Goal: Browse casually

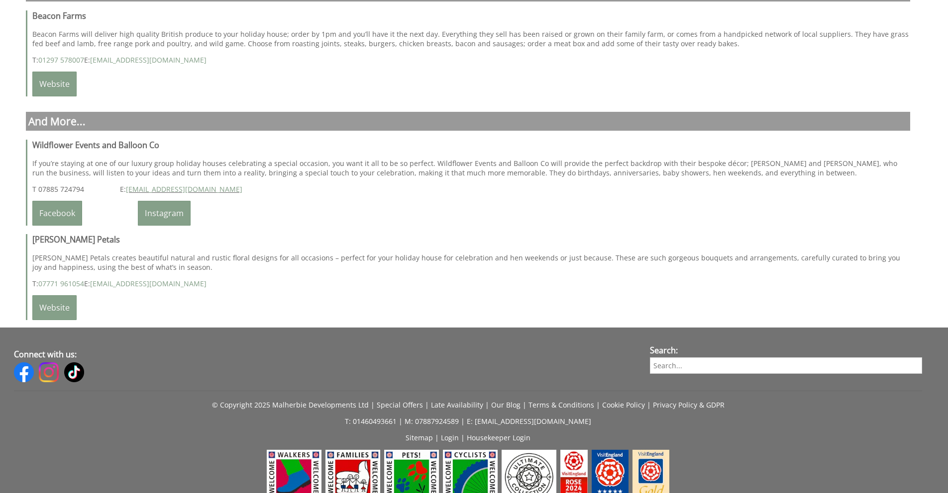
scroll to position [2805, 0]
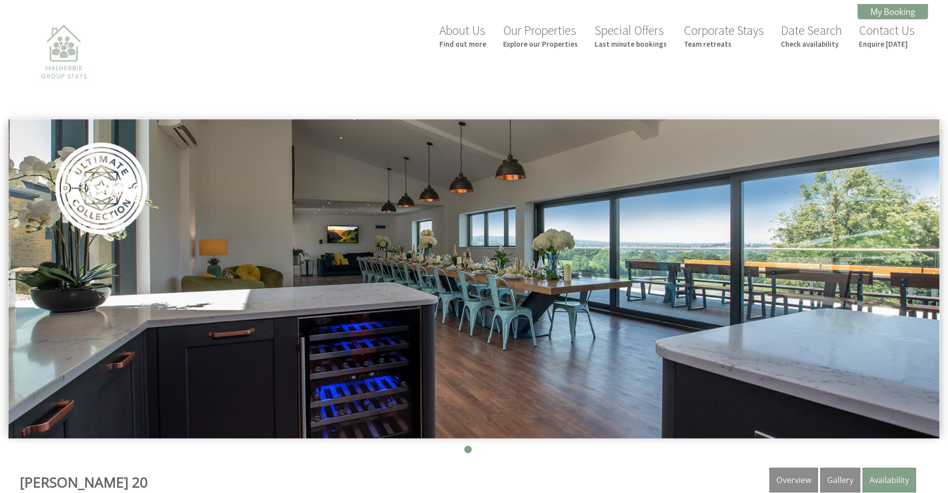
click at [76, 58] on img at bounding box center [63, 67] width 99 height 99
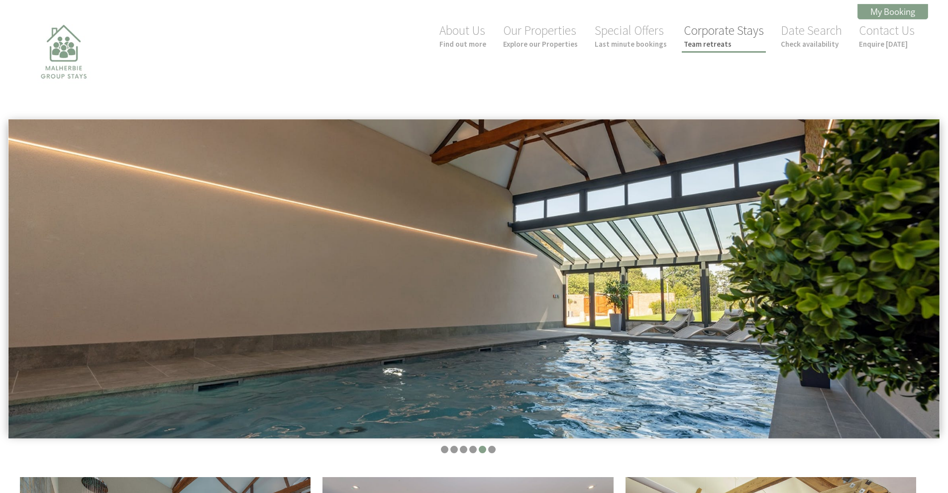
click at [705, 31] on link "Corporate Stays Team retreats" at bounding box center [723, 35] width 80 height 26
